Goal: Information Seeking & Learning: Find contact information

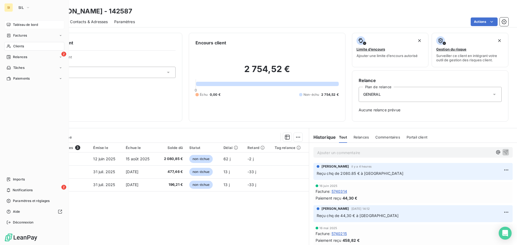
click at [19, 25] on span "Tableau de bord" at bounding box center [25, 24] width 25 height 5
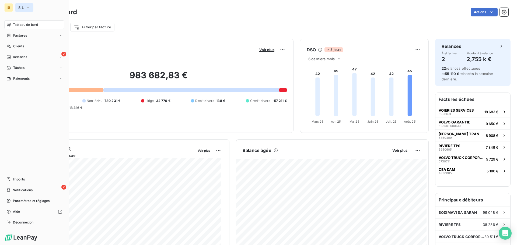
click at [22, 8] on span "SIL" at bounding box center [20, 7] width 5 height 4
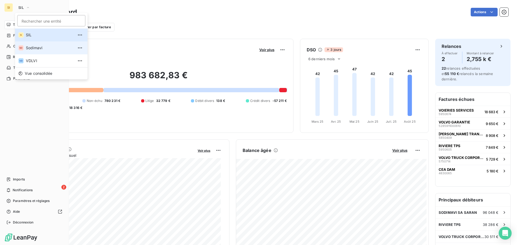
click at [41, 47] on span "Sodimavi" at bounding box center [50, 47] width 48 height 5
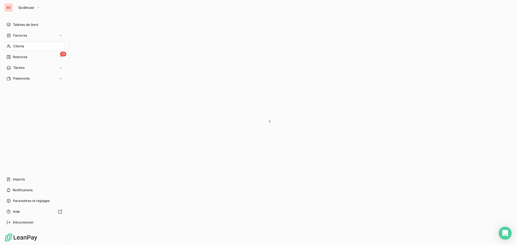
click at [19, 48] on span "Clients" at bounding box center [18, 46] width 11 height 5
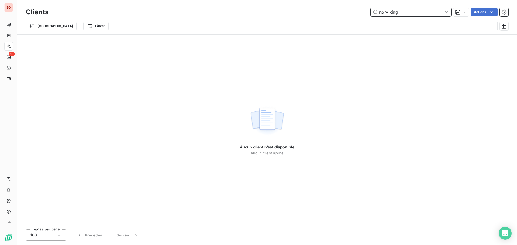
drag, startPoint x: 399, startPoint y: 13, endPoint x: 346, endPoint y: 8, distance: 52.7
click at [346, 8] on div "norviking Actions" at bounding box center [281, 12] width 453 height 9
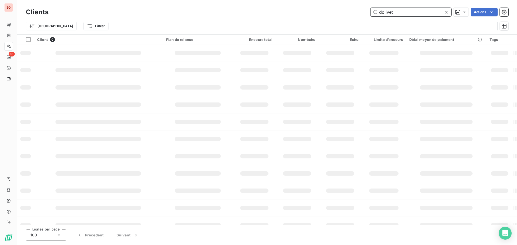
type input "dolivet"
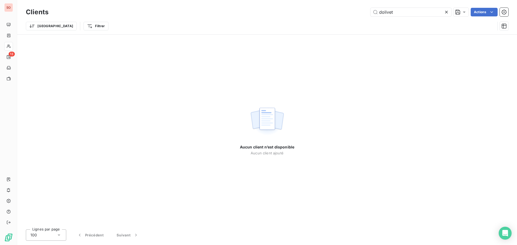
click at [448, 12] on icon at bounding box center [446, 11] width 5 height 5
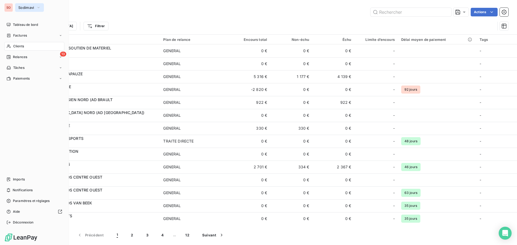
click at [20, 6] on span "Sodimavi" at bounding box center [26, 7] width 16 height 4
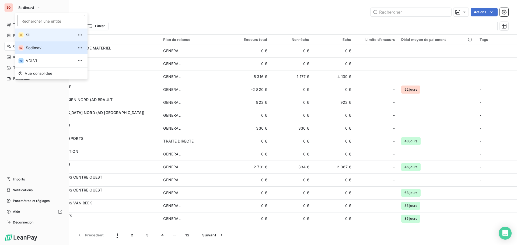
click at [29, 36] on span "SIL" at bounding box center [50, 34] width 48 height 5
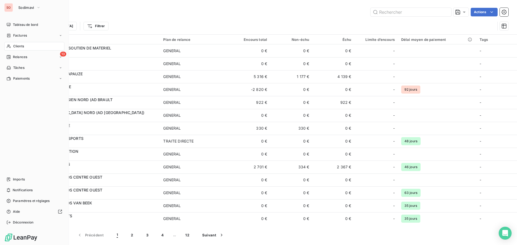
type input "FERARD"
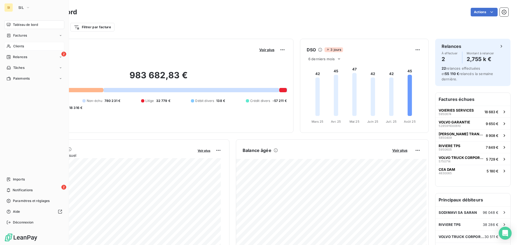
drag, startPoint x: 17, startPoint y: 48, endPoint x: 14, endPoint y: 48, distance: 2.7
click at [14, 48] on span "Clients" at bounding box center [18, 46] width 11 height 5
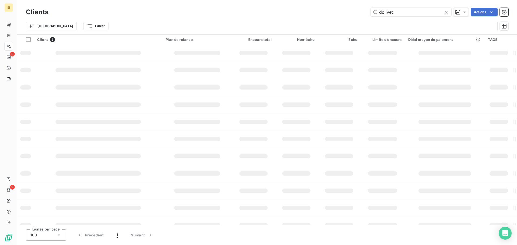
type input "dolivet"
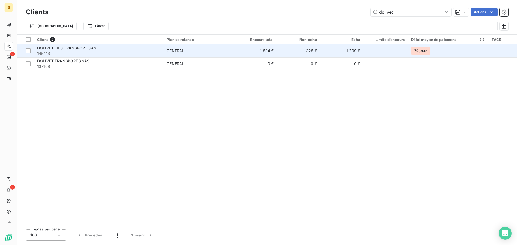
click at [74, 48] on span "DOLIVET FILS TRANSPORT SAS" at bounding box center [66, 48] width 59 height 5
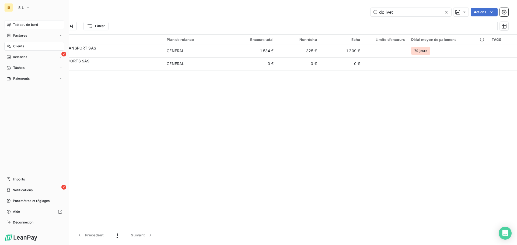
click at [23, 26] on span "Tableau de bord" at bounding box center [25, 24] width 25 height 5
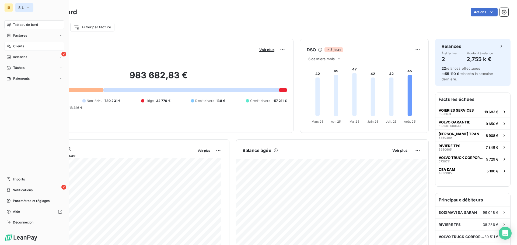
click at [20, 7] on span "SIL" at bounding box center [20, 7] width 5 height 4
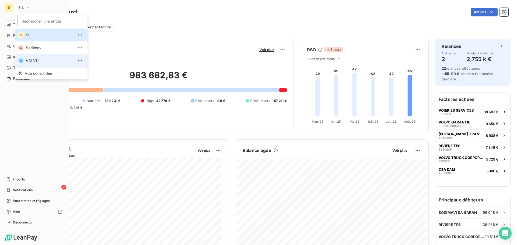
click at [28, 59] on span "VDLVI" at bounding box center [50, 60] width 48 height 5
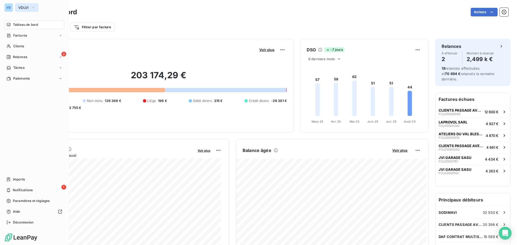
click at [22, 7] on span "VDLVI" at bounding box center [23, 7] width 10 height 4
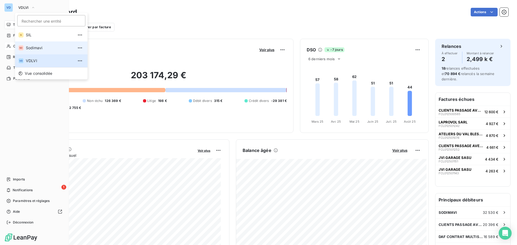
click at [31, 49] on span "Sodimavi" at bounding box center [50, 47] width 48 height 5
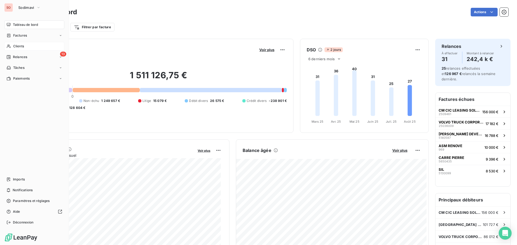
click at [15, 46] on span "Clients" at bounding box center [18, 46] width 11 height 5
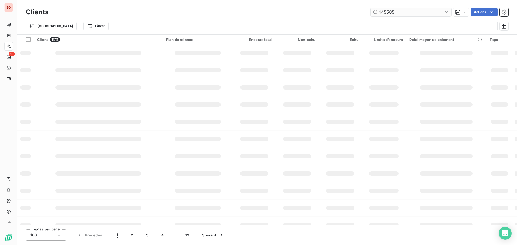
type input "145585"
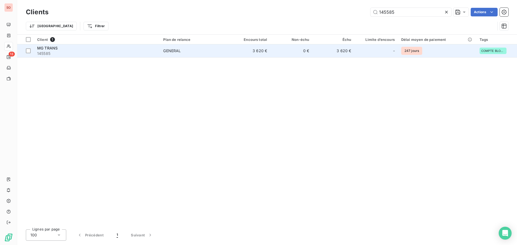
click at [52, 50] on span "MG TRANS" at bounding box center [47, 48] width 20 height 5
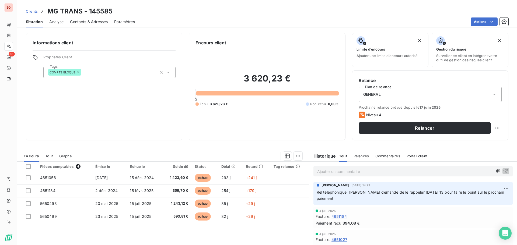
click at [87, 23] on span "Contacts & Adresses" at bounding box center [89, 21] width 38 height 5
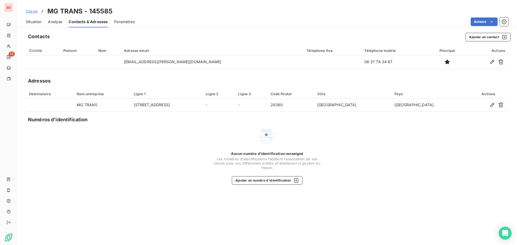
click at [34, 19] on span "Situation" at bounding box center [34, 21] width 16 height 5
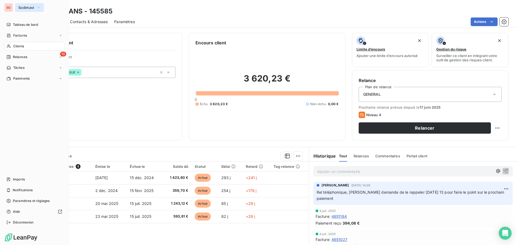
click at [30, 6] on span "Sodimavi" at bounding box center [26, 7] width 16 height 4
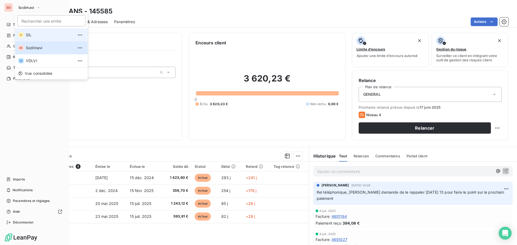
click at [28, 34] on span "SIL" at bounding box center [50, 34] width 48 height 5
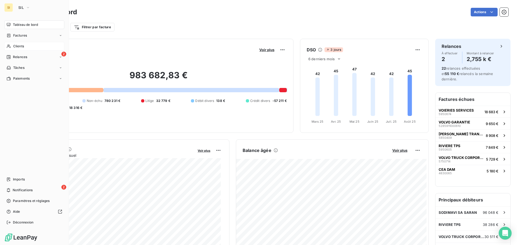
click at [12, 47] on div "Clients" at bounding box center [34, 46] width 60 height 9
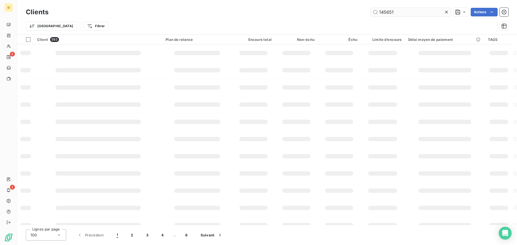
type input "145651"
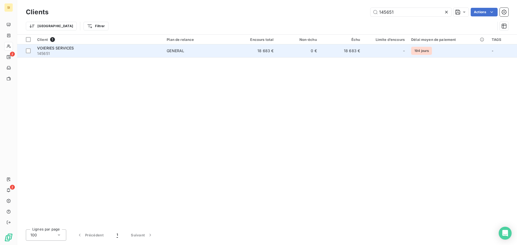
click at [66, 53] on span "145651" at bounding box center [98, 53] width 123 height 5
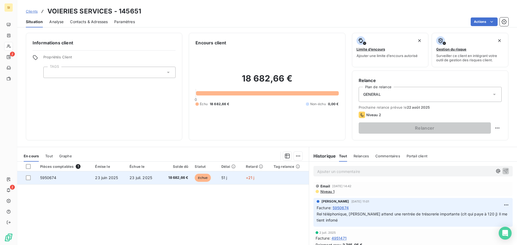
click at [113, 176] on span "23 juin 2025" at bounding box center [106, 177] width 23 height 5
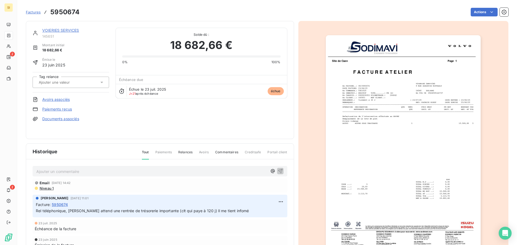
click at [414, 151] on img "button" at bounding box center [403, 144] width 155 height 219
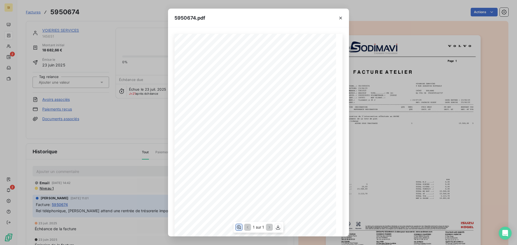
click at [239, 228] on icon "button" at bounding box center [239, 228] width 4 height 4
click at [119, 144] on div "5950674.pdf Page Le client a pris connaissance des Conditions Générales au vers…" at bounding box center [258, 122] width 517 height 245
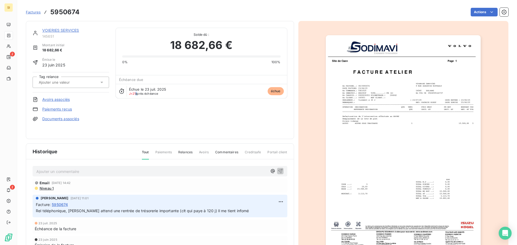
click at [135, 117] on div "VOIERIES SERVICES 145651 Montant initial 18 682,66 € Émise le 23 juin 2025 Tag …" at bounding box center [160, 80] width 255 height 105
click at [74, 32] on link "VOIERIES SERVICES" at bounding box center [60, 30] width 37 height 5
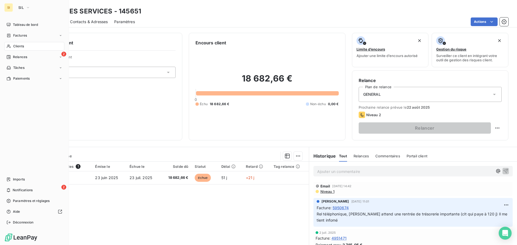
click at [15, 45] on span "Clients" at bounding box center [18, 46] width 11 height 5
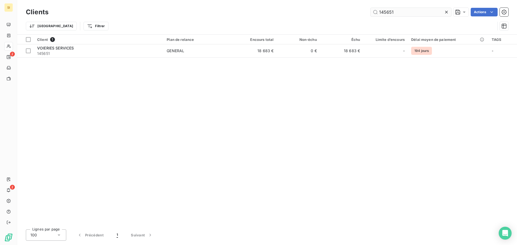
drag, startPoint x: 394, startPoint y: 11, endPoint x: 370, endPoint y: 10, distance: 23.7
click at [370, 10] on input "145651" at bounding box center [410, 12] width 81 height 9
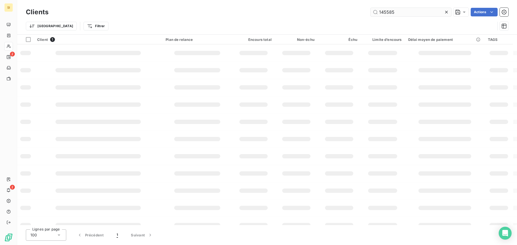
type input "145585"
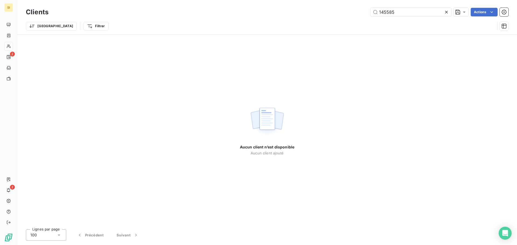
click at [448, 12] on icon at bounding box center [446, 11] width 5 height 5
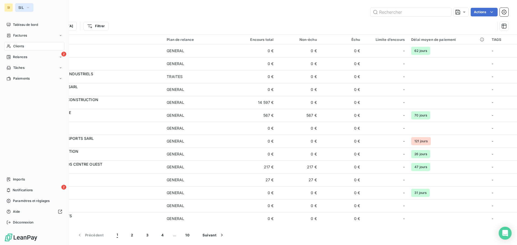
click at [20, 6] on span "SIL" at bounding box center [20, 7] width 5 height 4
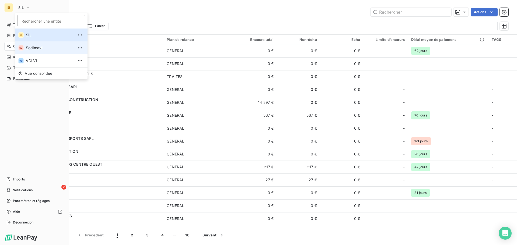
click at [31, 49] on span "Sodimavi" at bounding box center [50, 47] width 48 height 5
type input "145585"
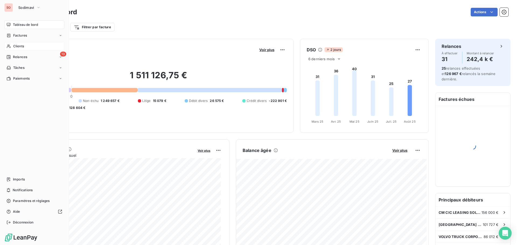
click at [16, 46] on span "Clients" at bounding box center [18, 46] width 11 height 5
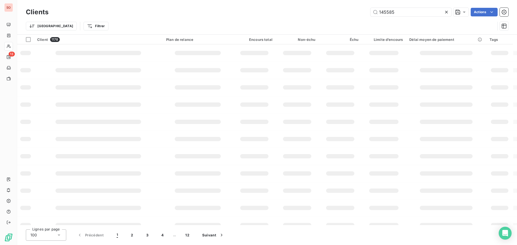
type input "145585"
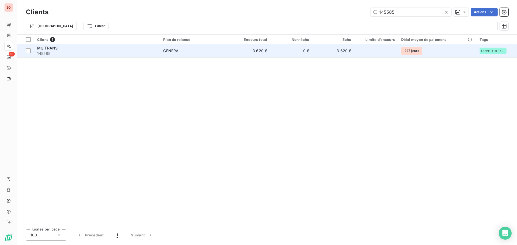
click at [55, 48] on span "MG TRANS" at bounding box center [47, 48] width 20 height 5
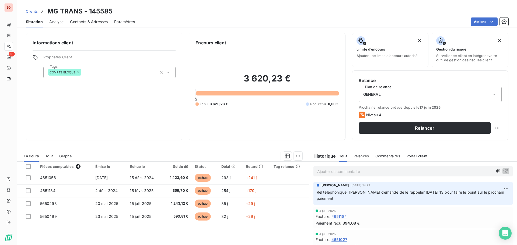
click at [85, 22] on span "Contacts & Adresses" at bounding box center [89, 21] width 38 height 5
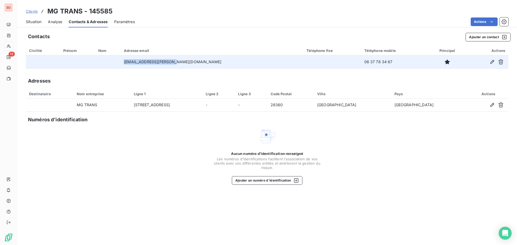
drag, startPoint x: 192, startPoint y: 63, endPoint x: 144, endPoint y: 62, distance: 48.5
click at [144, 62] on td "[EMAIL_ADDRESS][PERSON_NAME][DOMAIN_NAME]" at bounding box center [212, 61] width 182 height 13
copy td "[EMAIL_ADDRESS][PERSON_NAME][DOMAIN_NAME]"
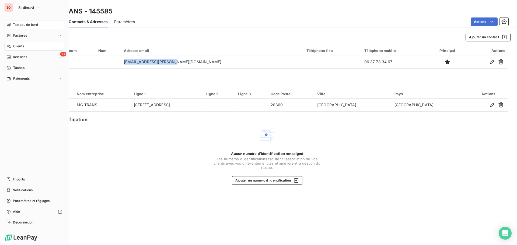
click at [17, 26] on span "Tableau de bord" at bounding box center [25, 24] width 25 height 5
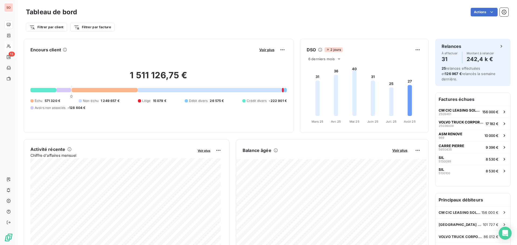
click at [166, 8] on div "Tableau de bord Actions" at bounding box center [267, 11] width 482 height 11
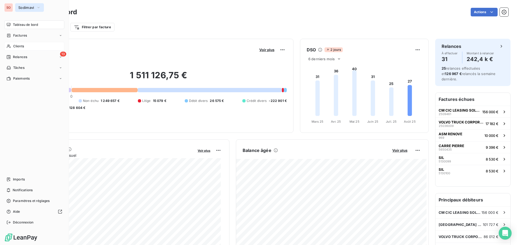
click at [20, 7] on span "Sodimavi" at bounding box center [26, 7] width 16 height 4
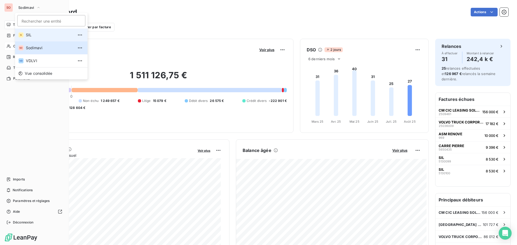
click at [24, 35] on li "SI SIL" at bounding box center [51, 35] width 72 height 13
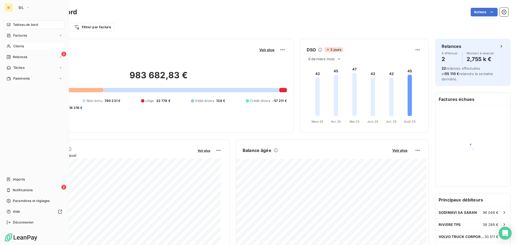
click at [19, 47] on span "Clients" at bounding box center [18, 46] width 11 height 5
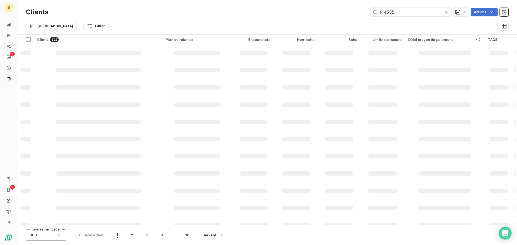
type input "144535"
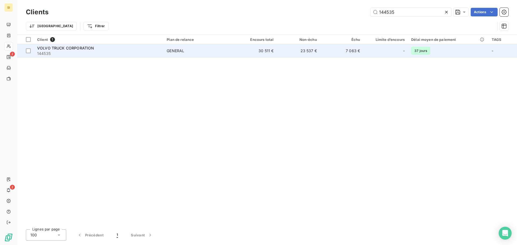
click at [59, 50] on span "VOLVO TRUCK CORPORATION" at bounding box center [65, 48] width 57 height 5
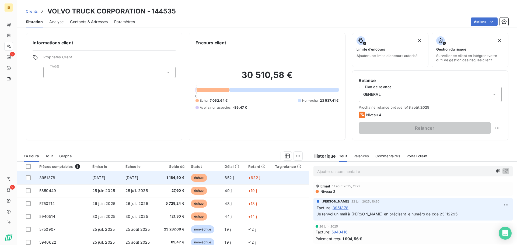
click at [105, 179] on span "[DATE]" at bounding box center [98, 177] width 13 height 5
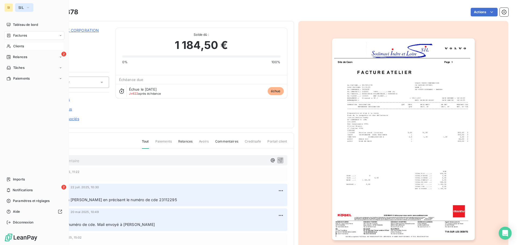
click at [20, 7] on span "SIL" at bounding box center [20, 7] width 5 height 4
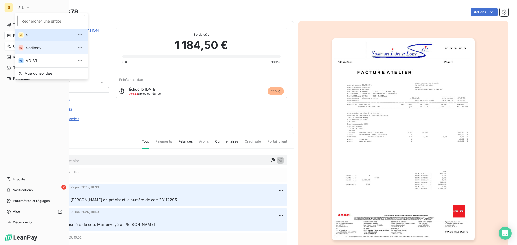
click at [30, 47] on span "Sodimavi" at bounding box center [50, 47] width 48 height 5
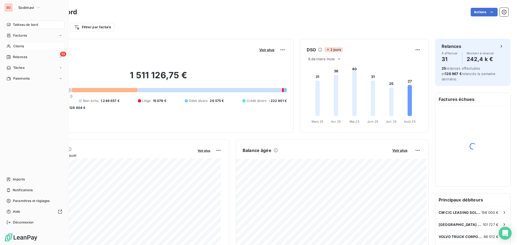
click at [9, 47] on icon at bounding box center [9, 46] width 4 height 3
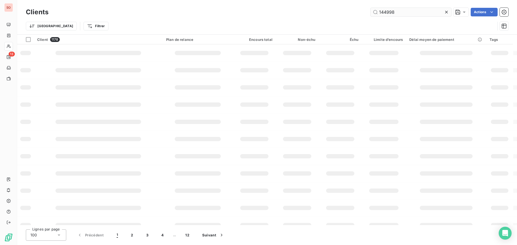
type input "144998"
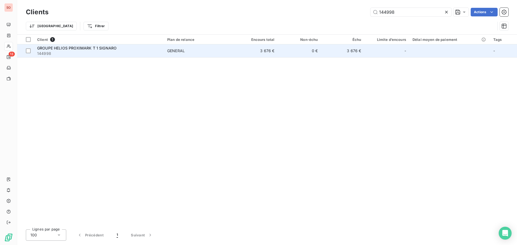
click at [90, 46] on span "GROUPE HELIOS PROXIMARK T 1 SIGNARO" at bounding box center [76, 48] width 79 height 5
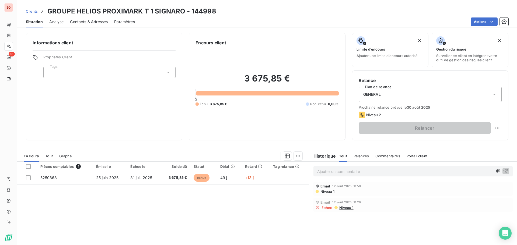
click at [81, 21] on span "Contacts & Adresses" at bounding box center [89, 21] width 38 height 5
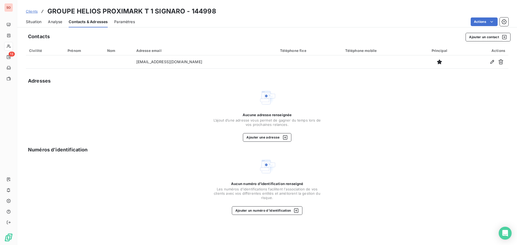
click at [33, 23] on span "Situation" at bounding box center [34, 21] width 16 height 5
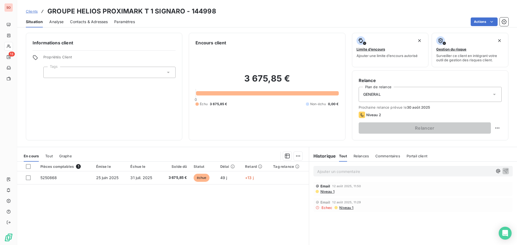
click at [78, 23] on span "Contacts & Adresses" at bounding box center [89, 21] width 38 height 5
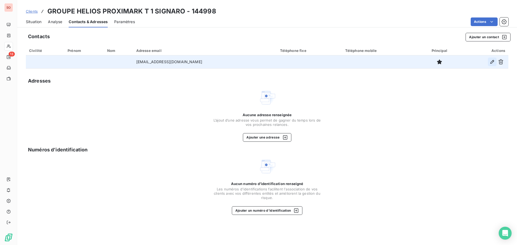
click at [491, 62] on icon "button" at bounding box center [492, 62] width 4 height 4
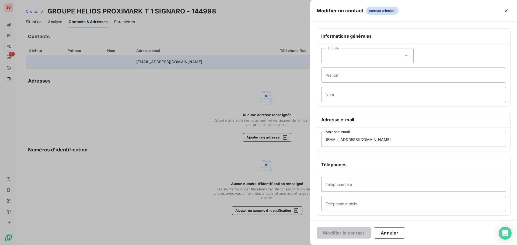
click at [406, 57] on icon at bounding box center [405, 55] width 5 height 5
click at [329, 69] on input "radio" at bounding box center [326, 68] width 5 height 5
click at [344, 77] on input "Prénom" at bounding box center [413, 75] width 185 height 15
type input "Irène"
click at [338, 95] on input "Nom" at bounding box center [413, 94] width 185 height 15
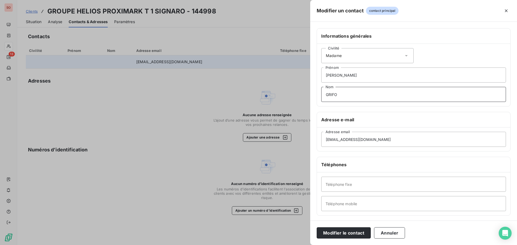
type input "GRIFO"
click at [350, 190] on input "Téléphone fixe" at bounding box center [413, 184] width 185 height 15
type input "01 43 60 29 54"
click at [351, 233] on button "Modifier le contact" at bounding box center [344, 232] width 54 height 11
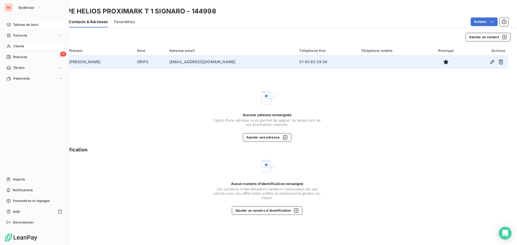
click at [12, 24] on div "Tableau de bord" at bounding box center [34, 24] width 60 height 9
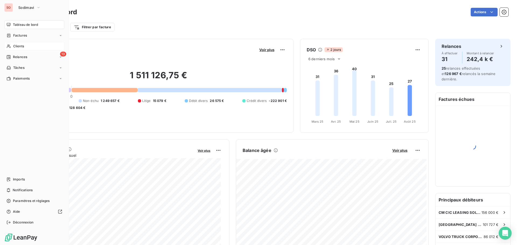
click at [18, 45] on span "Clients" at bounding box center [18, 46] width 11 height 5
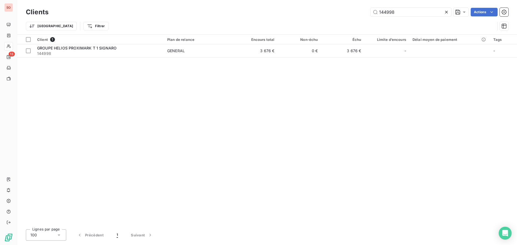
drag, startPoint x: 405, startPoint y: 12, endPoint x: 359, endPoint y: 7, distance: 45.7
click at [359, 7] on div "Clients 144998 Actions" at bounding box center [267, 11] width 482 height 11
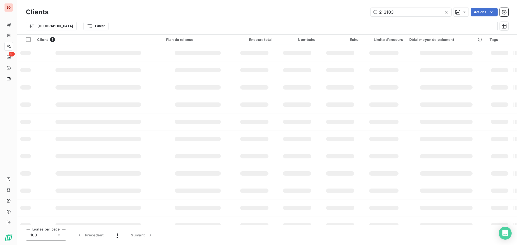
type input "213103"
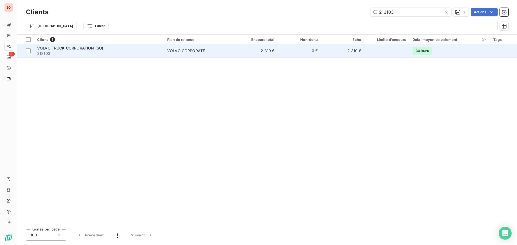
click at [96, 50] on div "VOLVO TRUCK CORPORATION (SU)" at bounding box center [99, 47] width 124 height 5
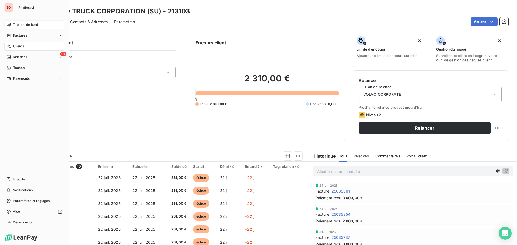
click at [15, 24] on span "Tableau de bord" at bounding box center [25, 24] width 25 height 5
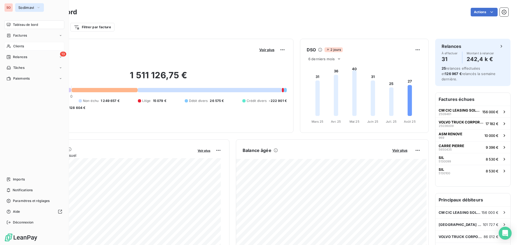
click at [21, 6] on span "Sodimavi" at bounding box center [26, 7] width 16 height 4
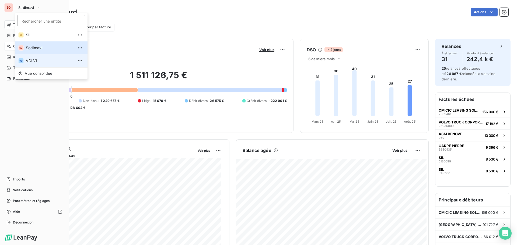
click at [26, 61] on span "VDLVI" at bounding box center [50, 60] width 48 height 5
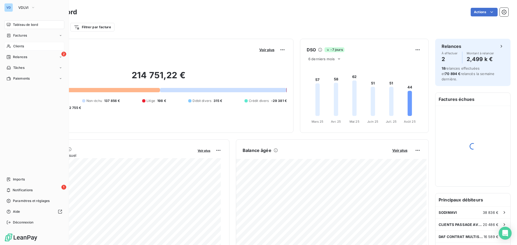
click at [13, 46] on span "Clients" at bounding box center [18, 46] width 11 height 5
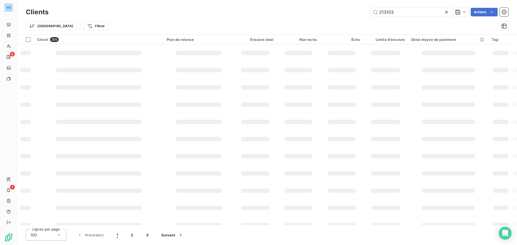
type input "213103"
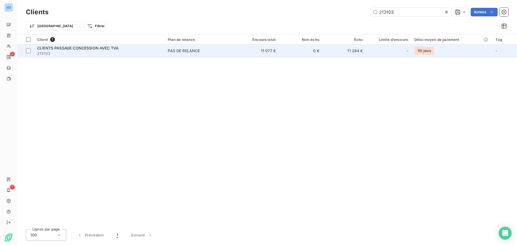
click at [43, 48] on span "CLIENTS PASSAGE CONCESSION AVEC TVA" at bounding box center [77, 48] width 81 height 5
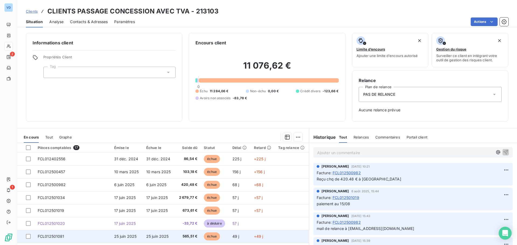
click at [147, 237] on span "25 juin 2025" at bounding box center [157, 236] width 23 height 5
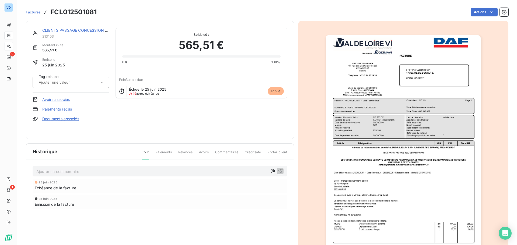
click at [54, 173] on p "Ajouter un commentaire ﻿" at bounding box center [151, 171] width 231 height 7
click at [278, 170] on icon "button" at bounding box center [280, 171] width 5 height 5
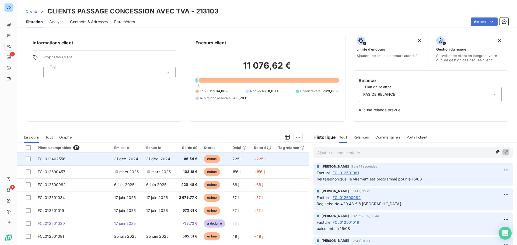
click at [143, 160] on td "31 déc. 2024" at bounding box center [159, 159] width 32 height 13
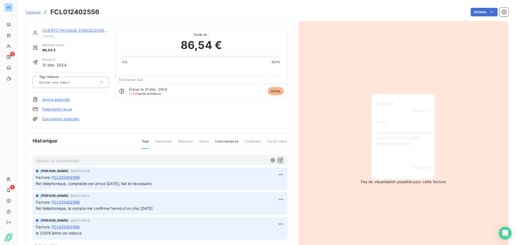
click at [46, 161] on p "Ajouter un commentaire ﻿" at bounding box center [151, 160] width 231 height 7
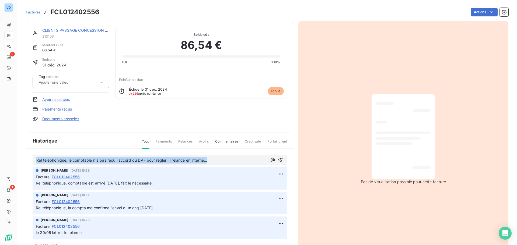
drag, startPoint x: 219, startPoint y: 161, endPoint x: 34, endPoint y: 159, distance: 184.4
click at [34, 159] on div "Rel téléphonique, le comptable n'a pas reçu l'accord du DAF pour régler. Il rel…" at bounding box center [160, 160] width 255 height 10
copy span "Rel téléphonique, le comptable n'a pas reçu l'accord du DAF pour régler. Il rel…"
click at [277, 162] on icon "button" at bounding box center [279, 159] width 5 height 5
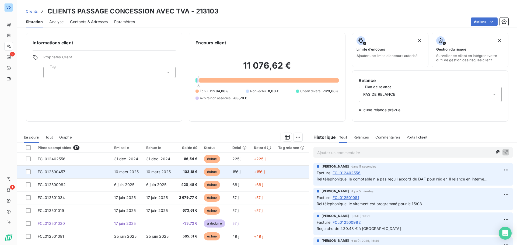
click at [156, 171] on span "10 mars 2025" at bounding box center [158, 172] width 25 height 5
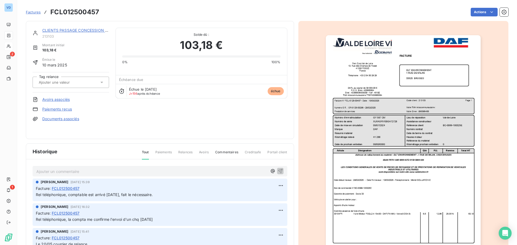
click at [59, 173] on p "Ajouter un commentaire ﻿" at bounding box center [151, 171] width 231 height 7
click at [277, 169] on icon "button" at bounding box center [279, 170] width 5 height 5
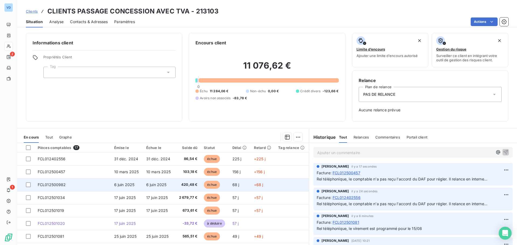
click at [146, 184] on span "6 juin 2025" at bounding box center [156, 184] width 20 height 5
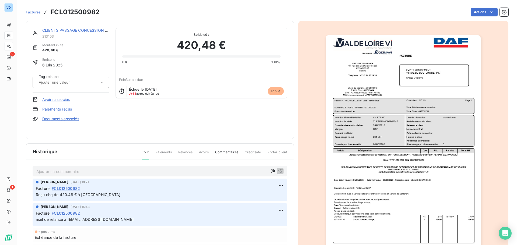
drag, startPoint x: 128, startPoint y: 122, endPoint x: 131, endPoint y: 122, distance: 3.2
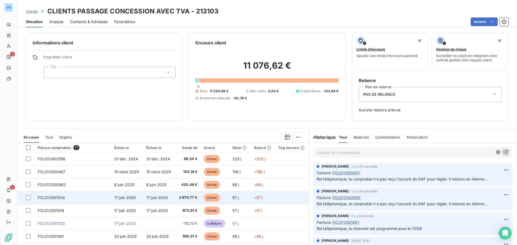
click at [139, 199] on td "17 juin 2025" at bounding box center [127, 197] width 32 height 13
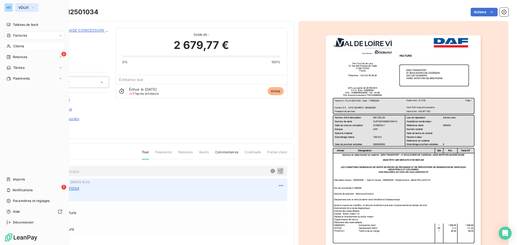
click at [23, 8] on span "VDLVI" at bounding box center [23, 7] width 10 height 4
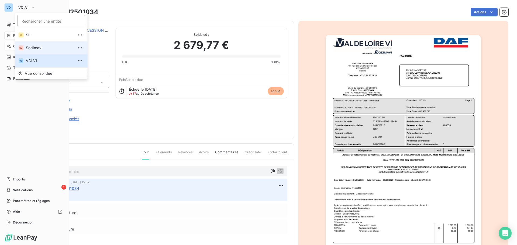
click at [31, 48] on span "Sodimavi" at bounding box center [50, 47] width 48 height 5
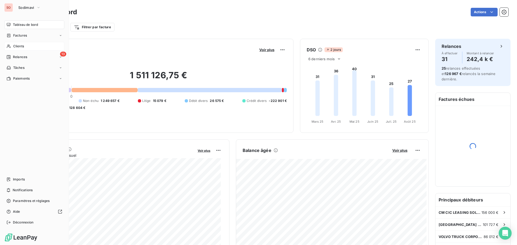
click at [16, 46] on span "Clients" at bounding box center [18, 46] width 11 height 5
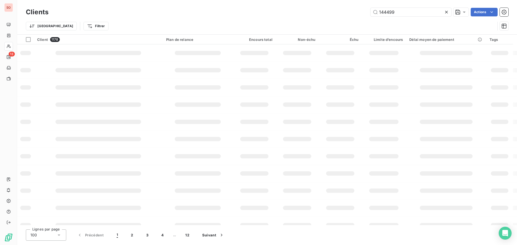
type input "144499"
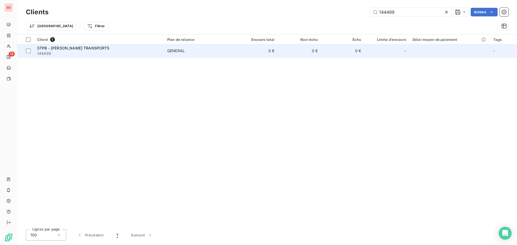
click at [81, 46] on span "STPB - [PERSON_NAME] TRANSPORTS" at bounding box center [73, 48] width 72 height 5
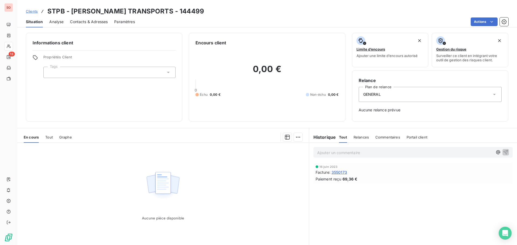
click at [226, 12] on div "Clients STPB - [PERSON_NAME] TRANSPORTS - 144499" at bounding box center [267, 11] width 500 height 10
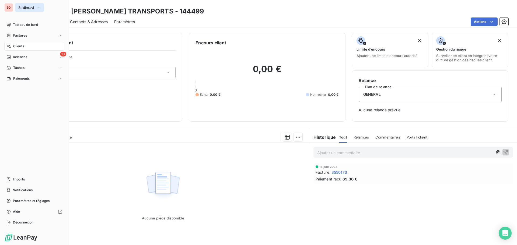
click at [22, 5] on button "Sodimavi" at bounding box center [29, 7] width 29 height 9
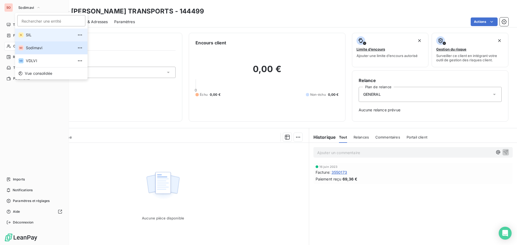
click at [29, 35] on span "SIL" at bounding box center [50, 34] width 48 height 5
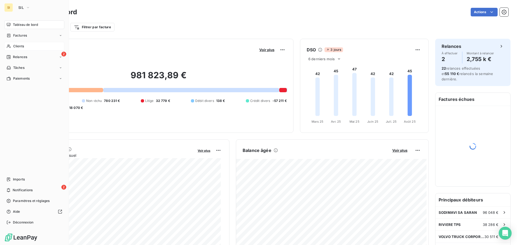
click at [15, 45] on span "Clients" at bounding box center [18, 46] width 11 height 5
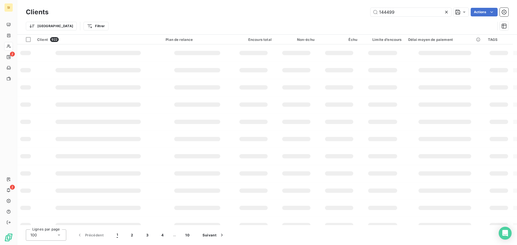
type input "144499"
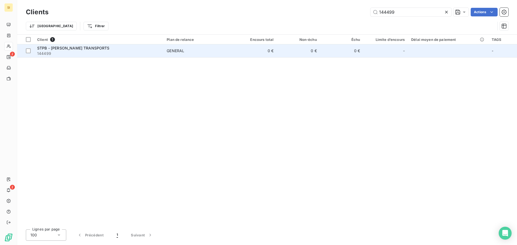
click at [79, 48] on span "STPB - [PERSON_NAME] TRANSPORTS" at bounding box center [73, 48] width 72 height 5
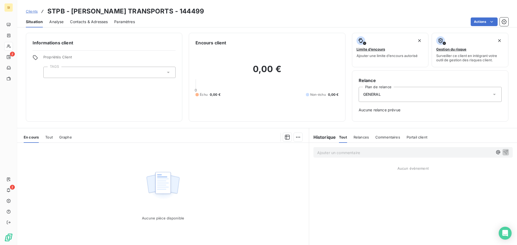
click at [87, 22] on span "Contacts & Adresses" at bounding box center [89, 21] width 38 height 5
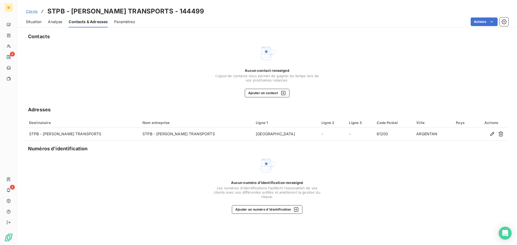
click at [260, 13] on div "Clients STPB - [PERSON_NAME] TRANSPORTS - 144499" at bounding box center [267, 11] width 500 height 10
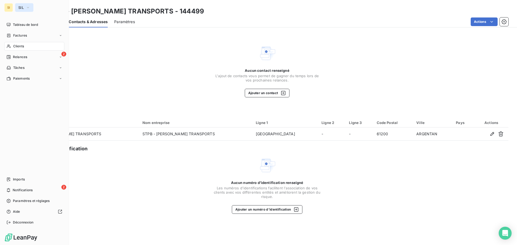
click at [24, 8] on button "SIL" at bounding box center [24, 7] width 18 height 9
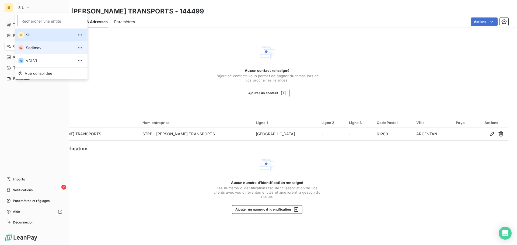
click at [33, 49] on span "Sodimavi" at bounding box center [50, 47] width 48 height 5
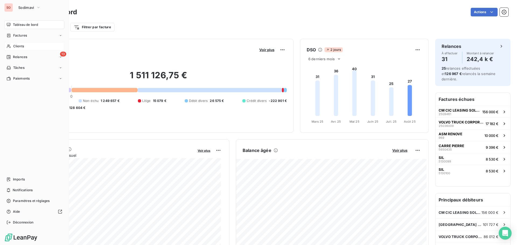
click at [17, 46] on span "Clients" at bounding box center [18, 46] width 11 height 5
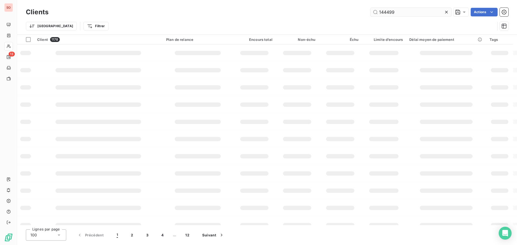
type input "144499"
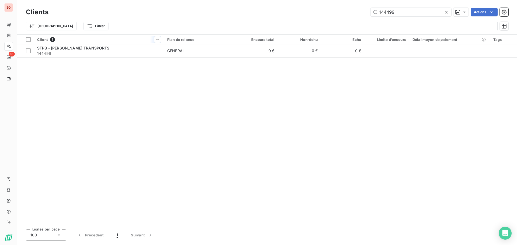
click at [76, 42] on th "Client 1" at bounding box center [99, 40] width 130 height 10
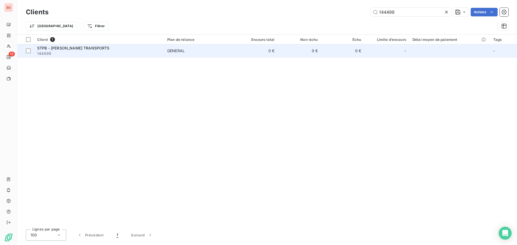
click at [76, 49] on span "STPB - [PERSON_NAME] TRANSPORTS" at bounding box center [73, 48] width 72 height 5
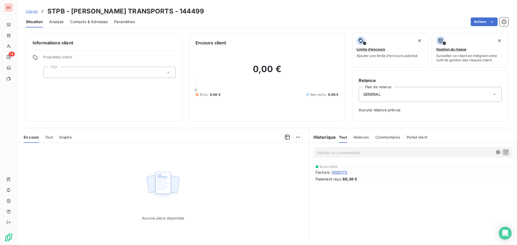
click at [95, 23] on span "Contacts & Adresses" at bounding box center [89, 21] width 38 height 5
